Goal: Task Accomplishment & Management: Manage account settings

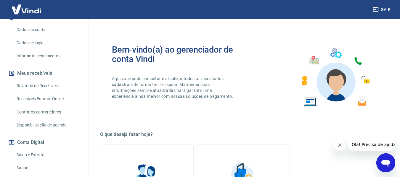
scroll to position [89, 0]
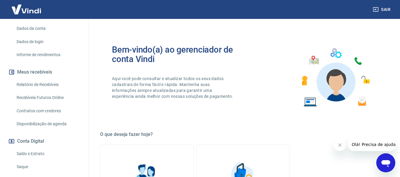
click at [29, 161] on link "Saque" at bounding box center [47, 167] width 67 height 12
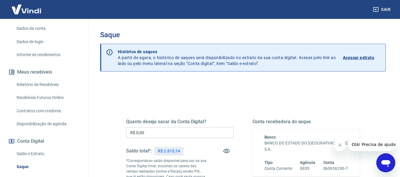
click at [165, 135] on input "R$ 0,00" at bounding box center [179, 132] width 107 height 11
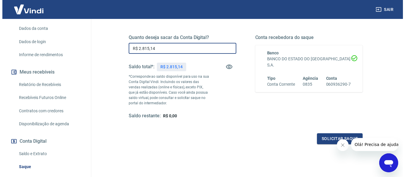
scroll to position [89, 0]
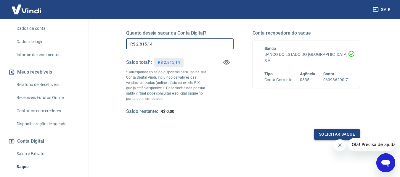
type input "R$ 2.815,14"
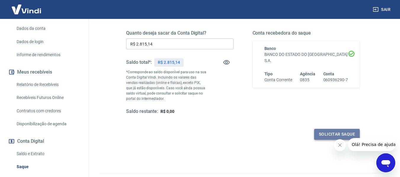
click at [340, 134] on button "Solicitar saque" at bounding box center [337, 134] width 46 height 11
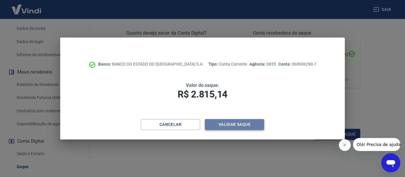
click at [230, 125] on button "Validar saque" at bounding box center [234, 124] width 59 height 11
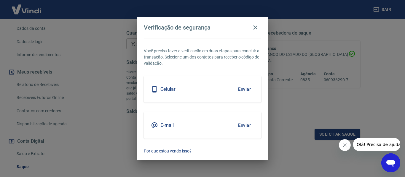
click at [166, 89] on h5 "Celular" at bounding box center [167, 89] width 15 height 6
click at [241, 89] on button "Enviar" at bounding box center [244, 89] width 19 height 12
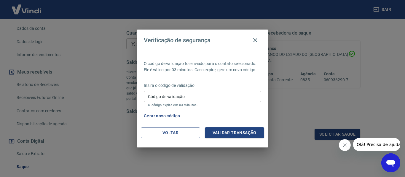
click at [153, 94] on div "Código de validação Código de validação O código expira em 03 minutos." at bounding box center [202, 99] width 117 height 16
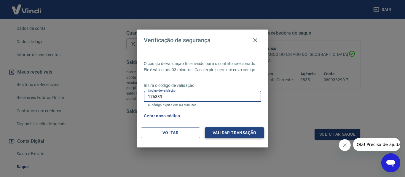
type input "176339"
click at [210, 130] on button "Validar transação" at bounding box center [234, 133] width 59 height 11
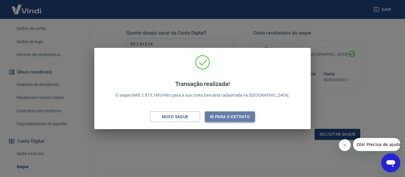
click at [230, 117] on button "Ir para o extrato" at bounding box center [230, 117] width 50 height 11
